Goal: Task Accomplishment & Management: Use online tool/utility

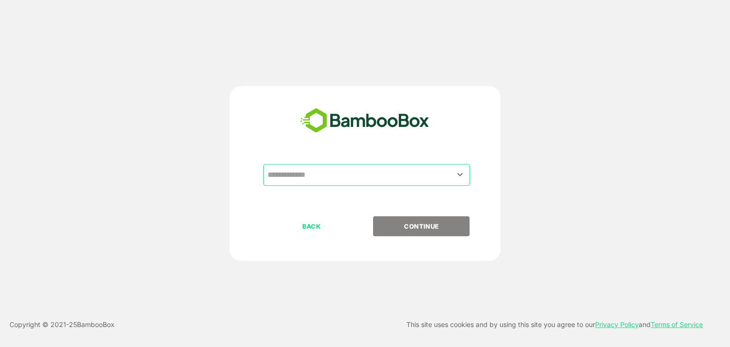
click at [452, 177] on input "text" at bounding box center [366, 175] width 203 height 18
click at [461, 174] on icon "Open" at bounding box center [460, 174] width 5 height 3
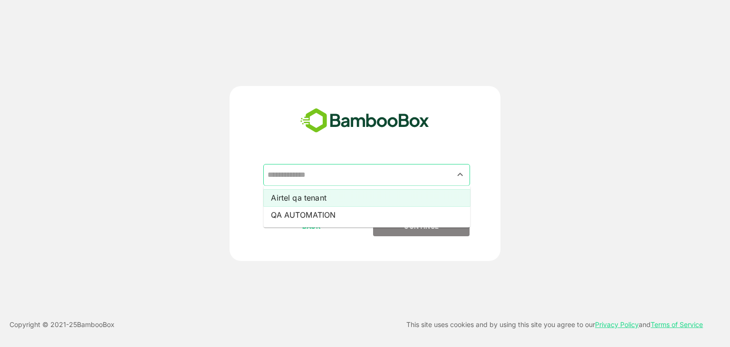
click at [428, 198] on li "Airtel qa tenant" at bounding box center [366, 197] width 207 height 17
type input "**********"
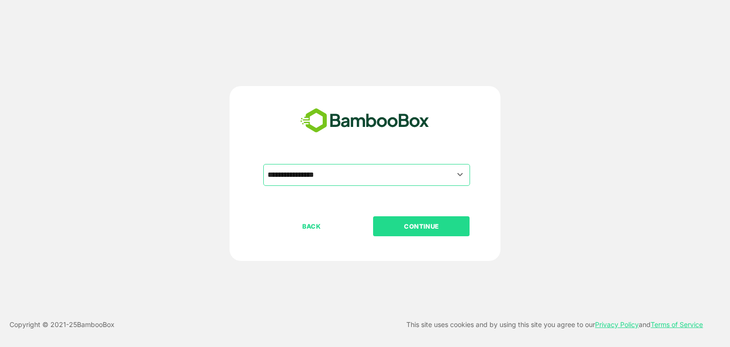
click at [428, 224] on p "CONTINUE" at bounding box center [421, 226] width 95 height 10
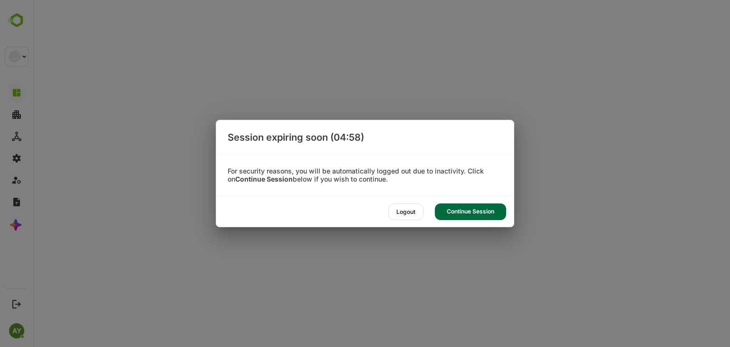
click at [451, 209] on div "Continue Session" at bounding box center [470, 211] width 71 height 17
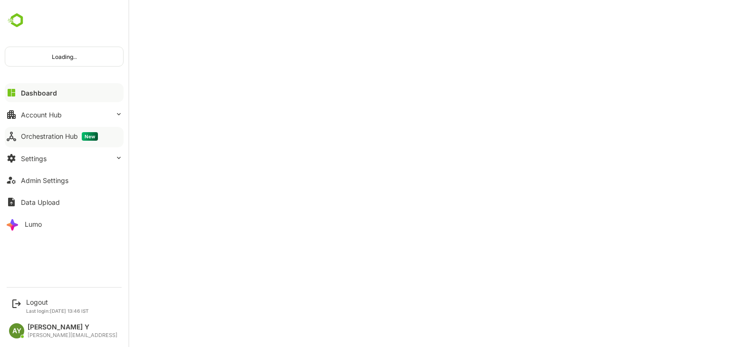
click at [17, 134] on button "Orchestration Hub New" at bounding box center [64, 136] width 119 height 19
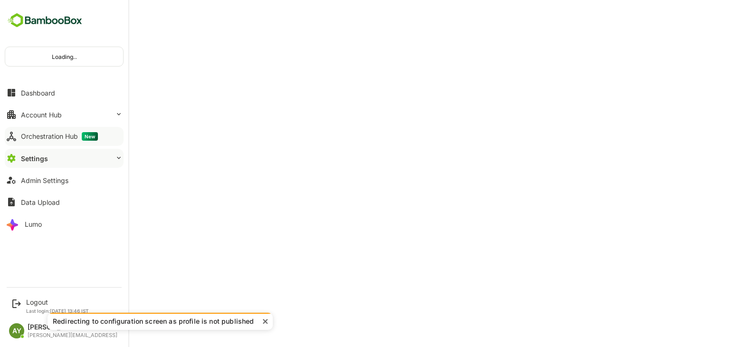
click at [17, 134] on button "Orchestration Hub New" at bounding box center [64, 136] width 119 height 19
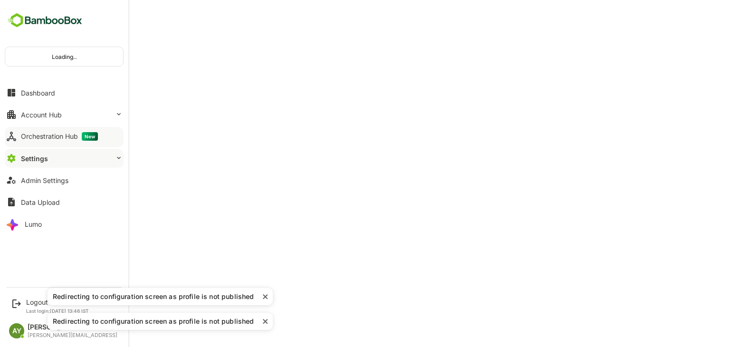
click at [17, 134] on button "Orchestration Hub New" at bounding box center [64, 136] width 119 height 19
click at [99, 134] on button "Orchestration Hub New" at bounding box center [64, 136] width 119 height 19
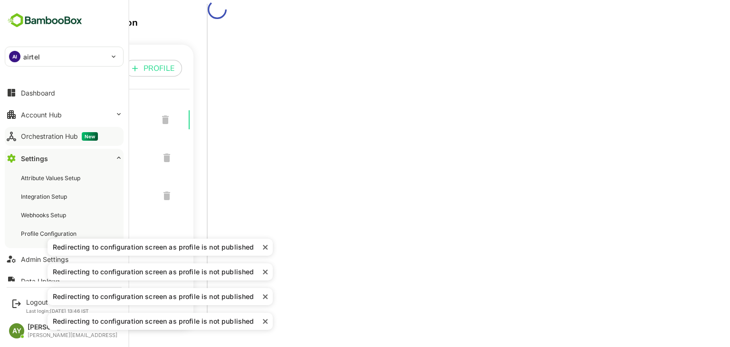
click at [21, 130] on button "Orchestration Hub New" at bounding box center [64, 136] width 119 height 19
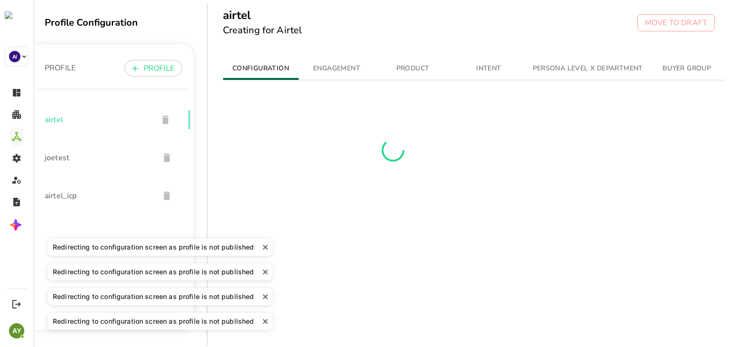
click at [264, 249] on icon "close" at bounding box center [265, 247] width 7 height 8
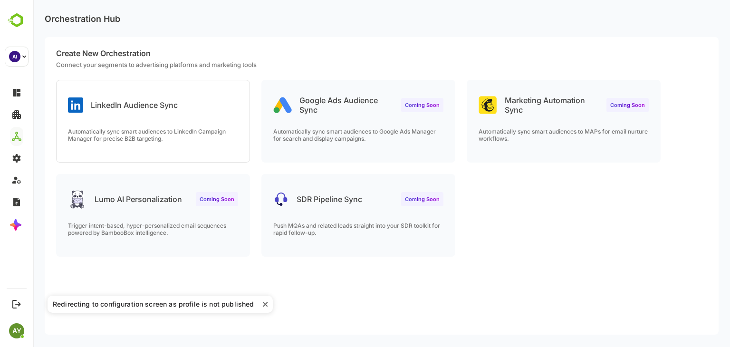
click at [262, 268] on div "Create New Orchestration Connect your segments to advertising platforms and mar…" at bounding box center [382, 185] width 674 height 297
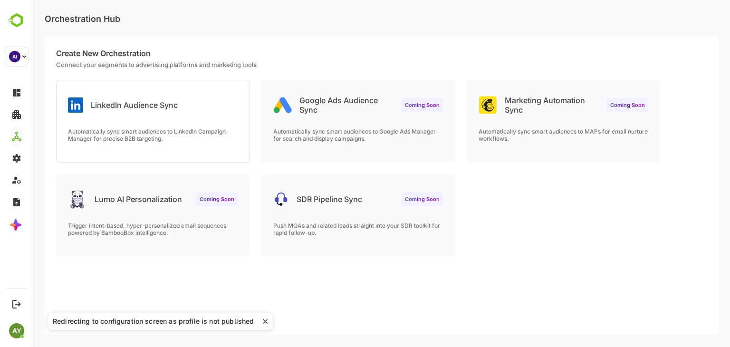
click at [264, 319] on icon "close" at bounding box center [265, 321] width 7 height 8
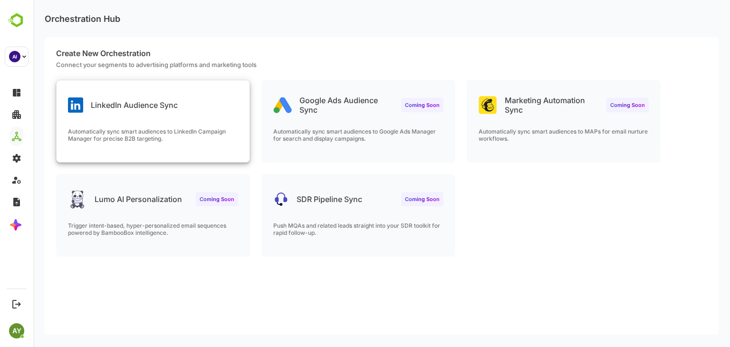
click at [229, 139] on p "Automatically sync smart audiences to LinkedIn Campaign Manager for precise B2B…" at bounding box center [153, 135] width 170 height 14
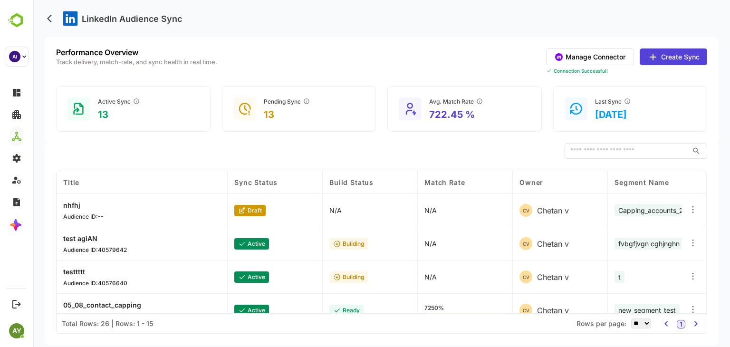
click at [673, 56] on button "Create Sync" at bounding box center [673, 56] width 67 height 17
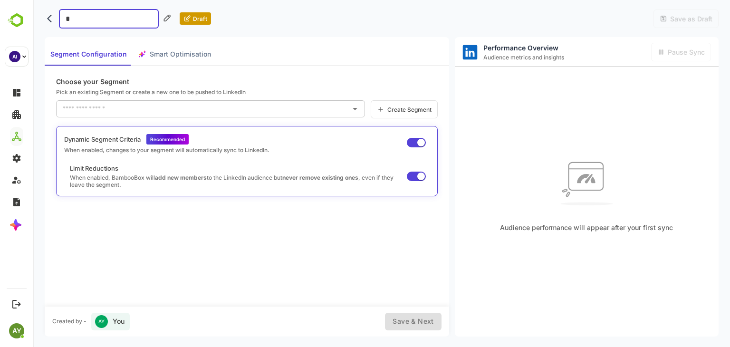
type input "**"
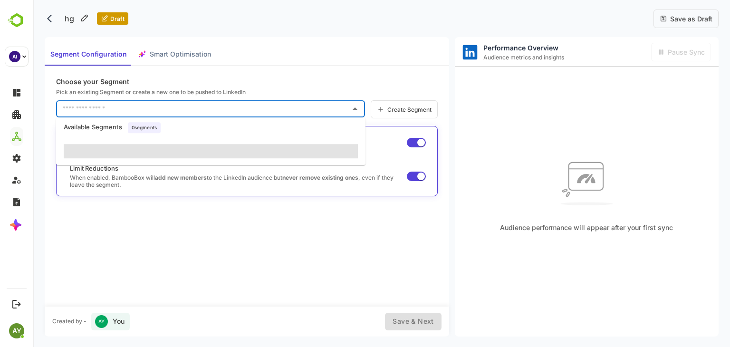
click at [154, 110] on input "text" at bounding box center [203, 108] width 286 height 15
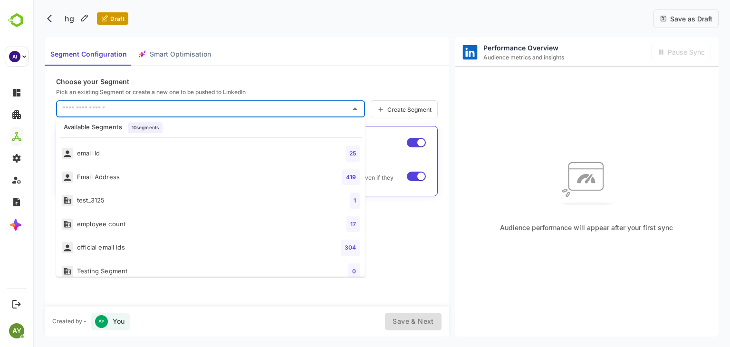
click at [169, 157] on li "email Id 25" at bounding box center [210, 154] width 309 height 24
type input "********"
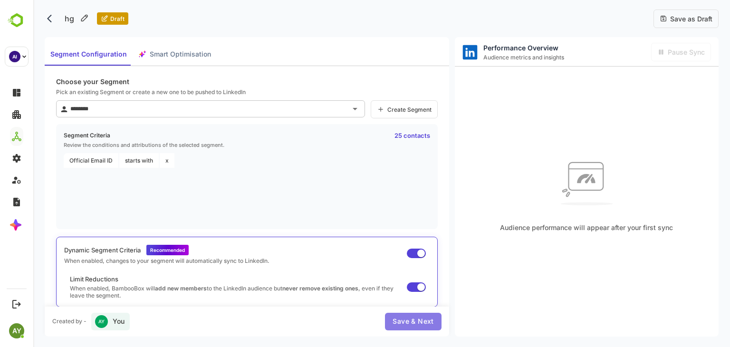
click at [425, 323] on span "Save & Next" at bounding box center [413, 322] width 41 height 12
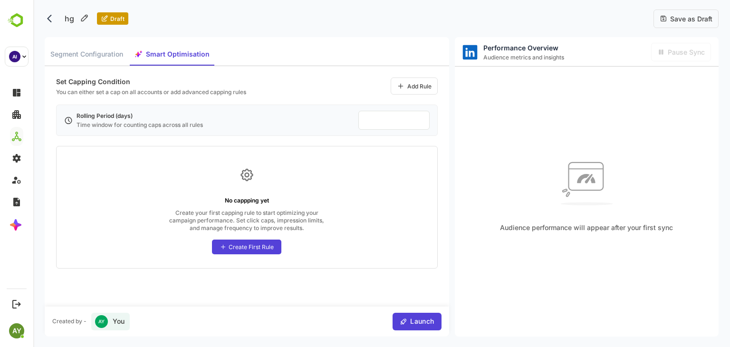
click at [376, 116] on input "**" at bounding box center [393, 120] width 57 height 10
click at [420, 120] on input "**" at bounding box center [393, 120] width 57 height 10
click at [419, 116] on input "**" at bounding box center [393, 120] width 57 height 10
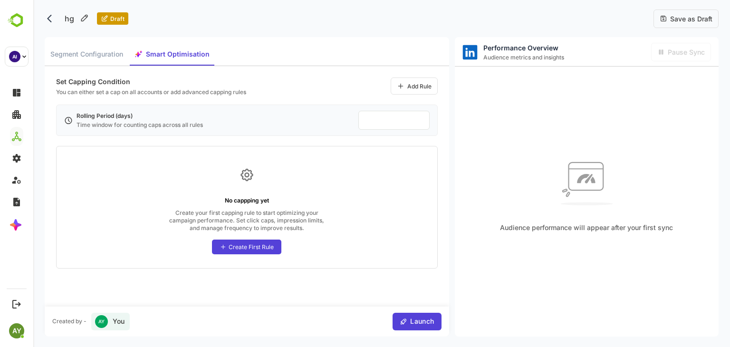
click at [419, 116] on input "*" at bounding box center [393, 120] width 57 height 10
type input "*"
click at [419, 116] on input "*" at bounding box center [393, 120] width 57 height 10
click at [420, 125] on div "*" at bounding box center [393, 120] width 71 height 19
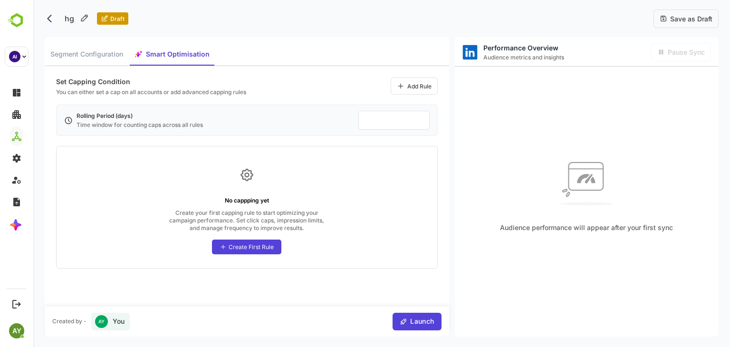
click at [420, 125] on input "*" at bounding box center [393, 120] width 57 height 10
click at [453, 181] on div "Segment Configuration Smart Optimisation Set Capping Condition You can either s…" at bounding box center [382, 186] width 674 height 299
click at [446, 156] on div "Set Capping Condition You can either set a cap on all accounts or add advanced …" at bounding box center [247, 186] width 404 height 240
